Goal: Task Accomplishment & Management: Complete application form

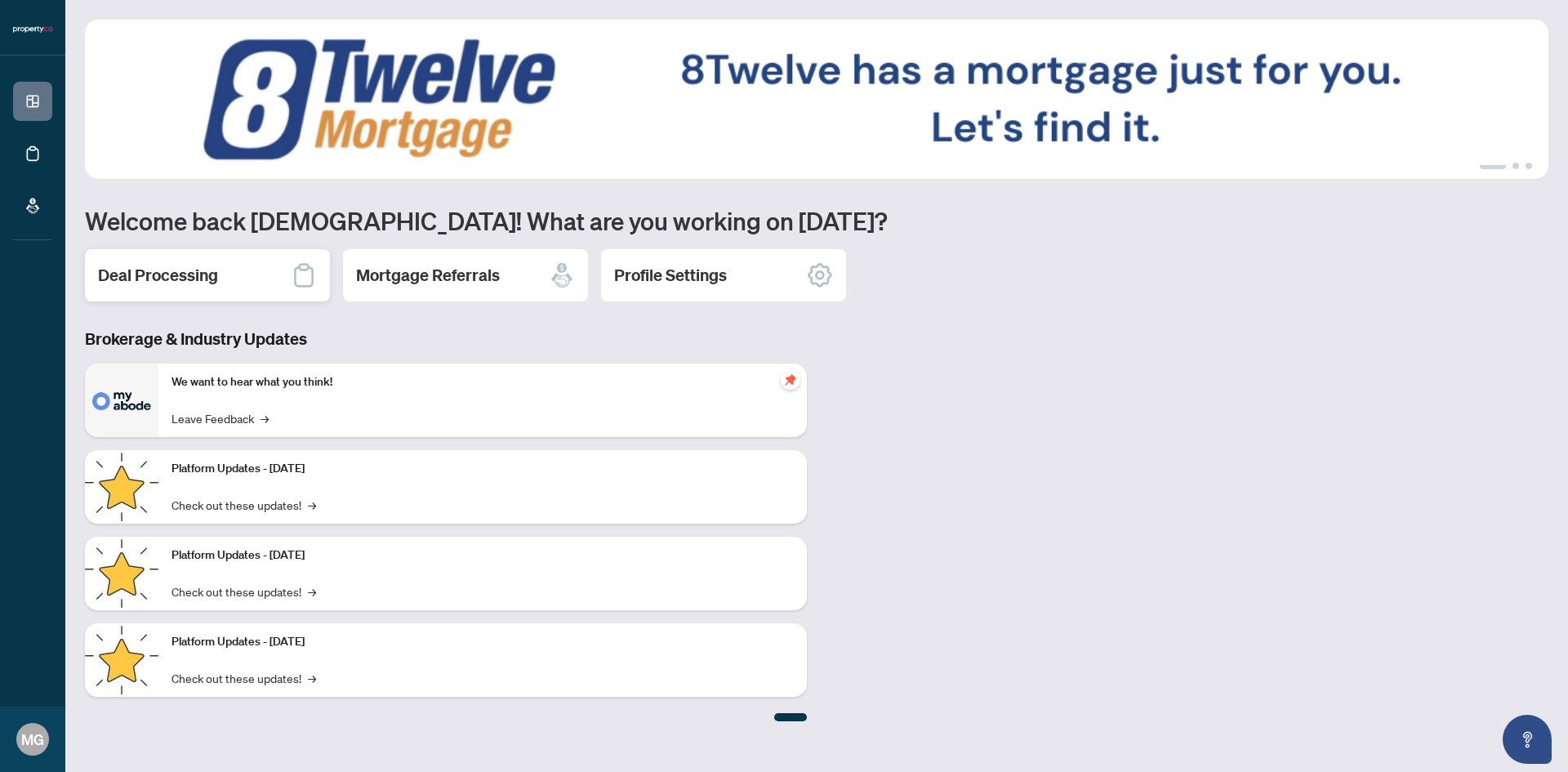
click at [166, 281] on h2 "Deal Processing" at bounding box center [158, 275] width 120 height 23
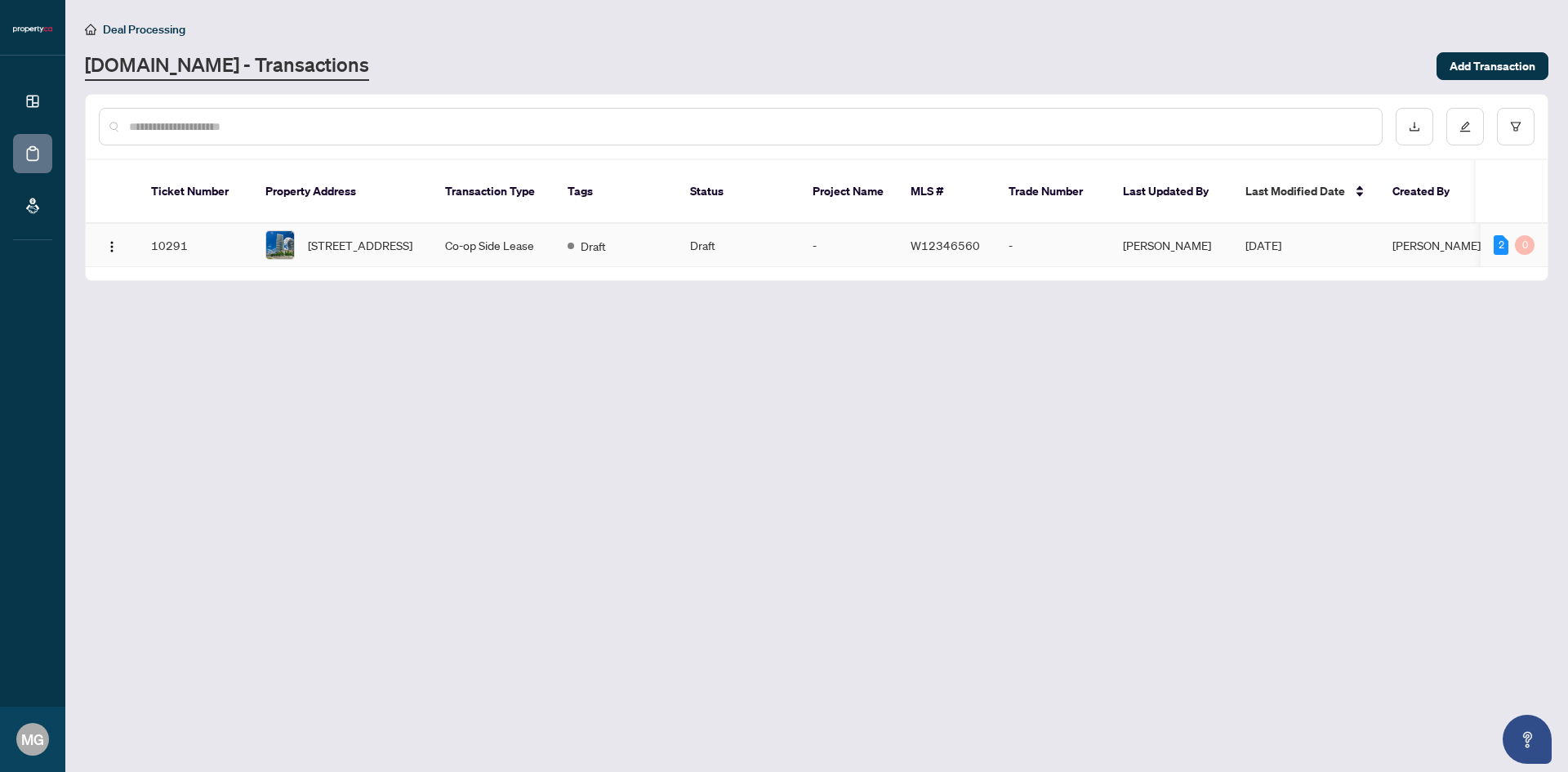
click at [1193, 233] on td "[PERSON_NAME]" at bounding box center [1171, 245] width 123 height 43
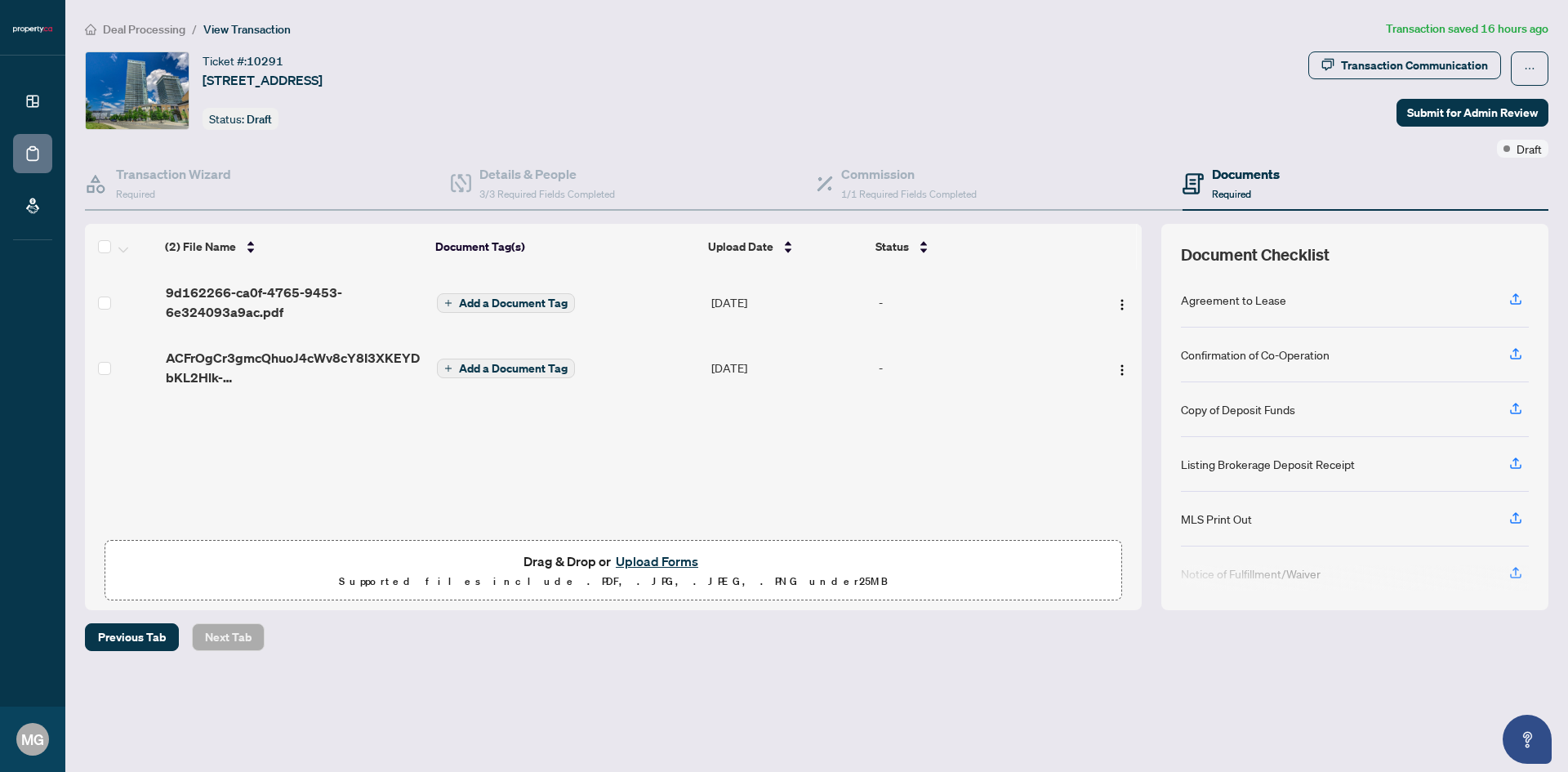
click at [663, 558] on button "Upload Forms" at bounding box center [657, 561] width 93 height 21
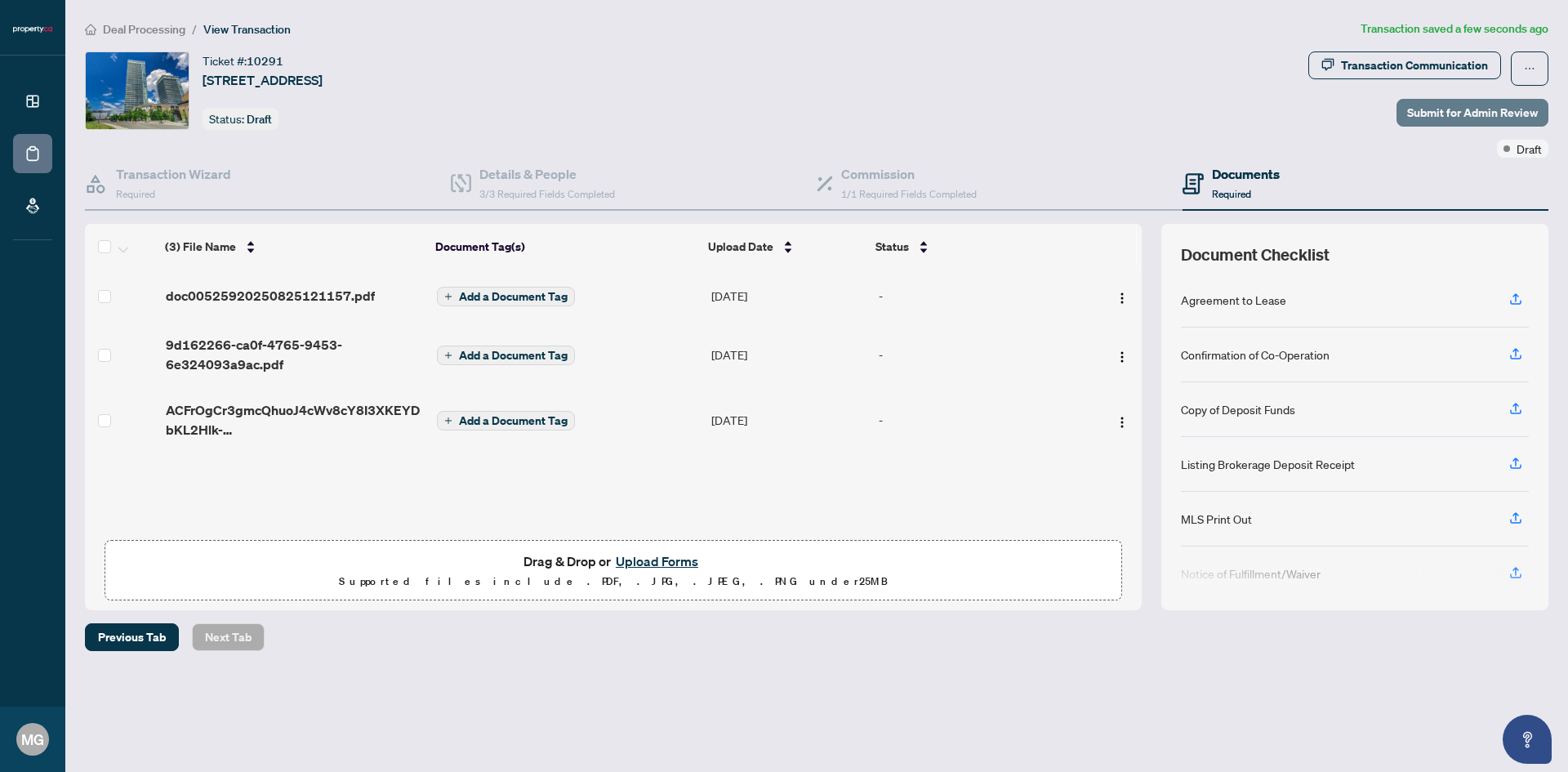
click at [1454, 120] on span "Submit for Admin Review" at bounding box center [1471, 113] width 130 height 26
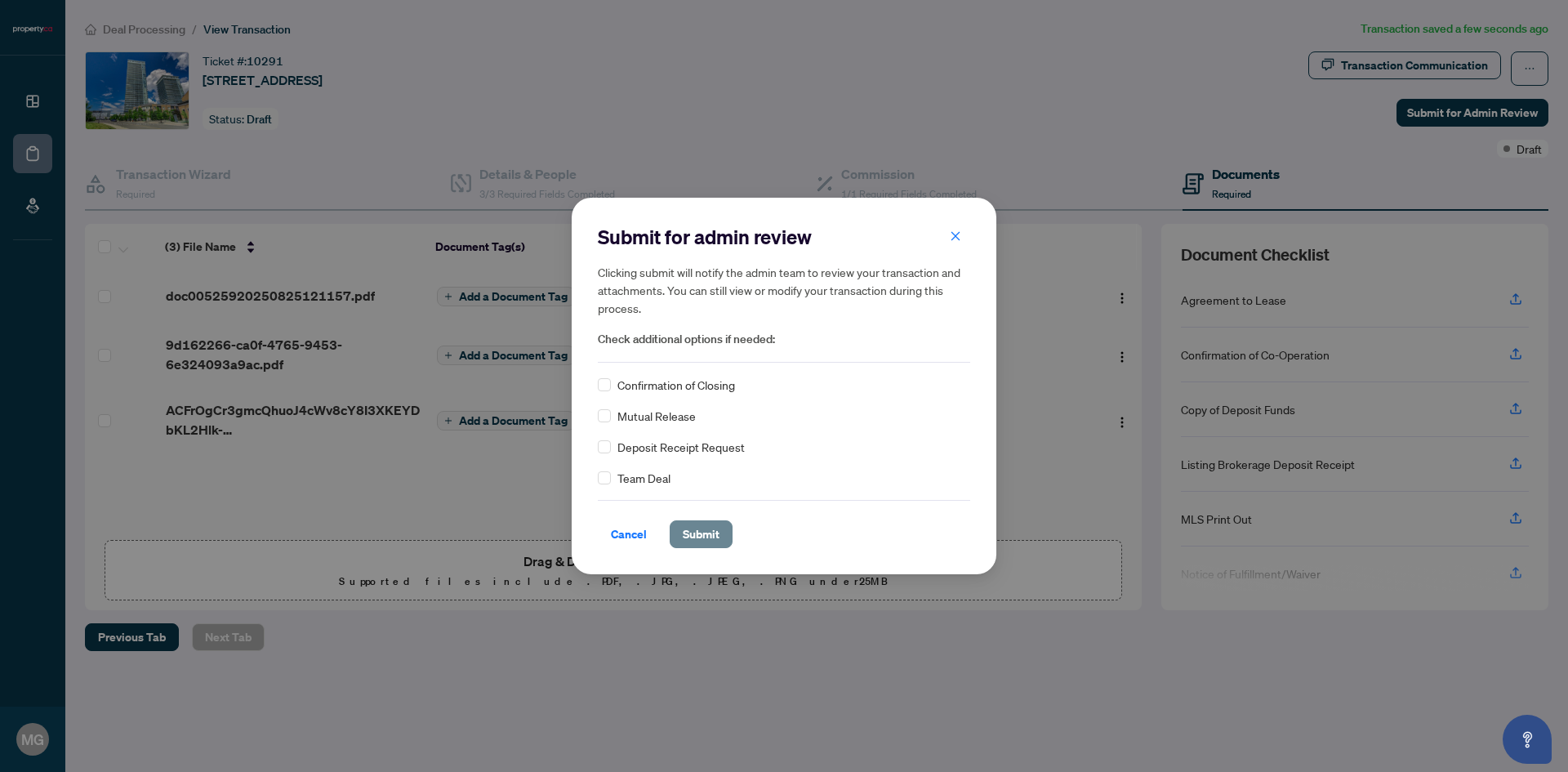
click at [690, 533] on span "Submit" at bounding box center [700, 534] width 37 height 26
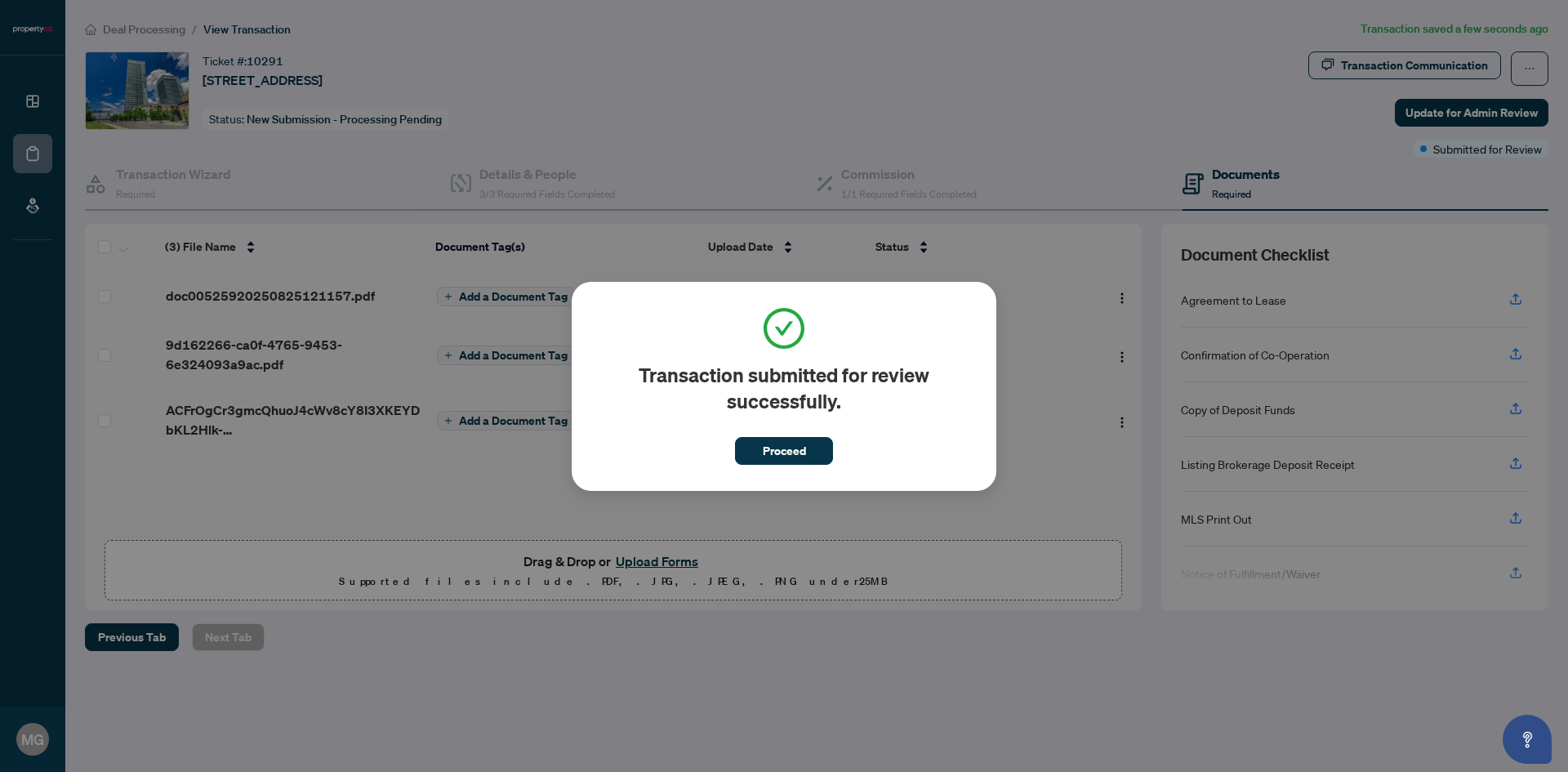
click at [1003, 96] on div "Transaction submitted for review successfully. Proceed Cancel OK" at bounding box center [784, 386] width 1568 height 772
click at [783, 451] on span "Proceed" at bounding box center [784, 451] width 43 height 26
